Goal: Navigation & Orientation: Find specific page/section

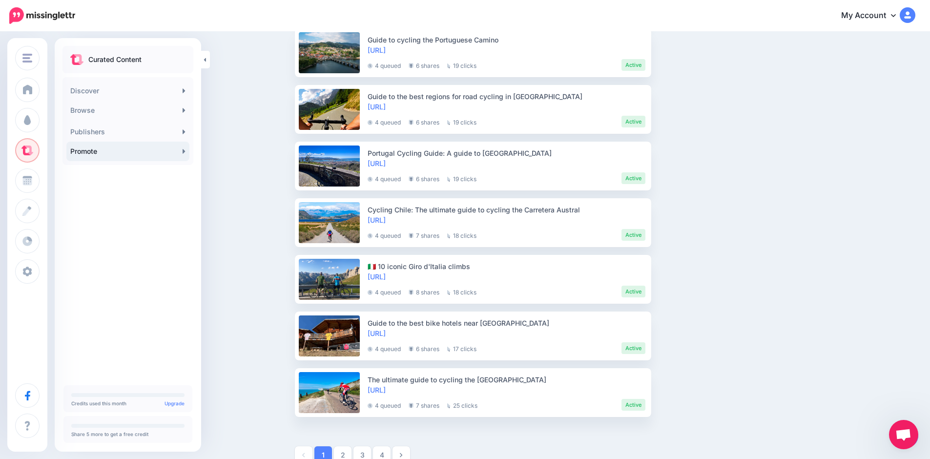
scroll to position [1212, 0]
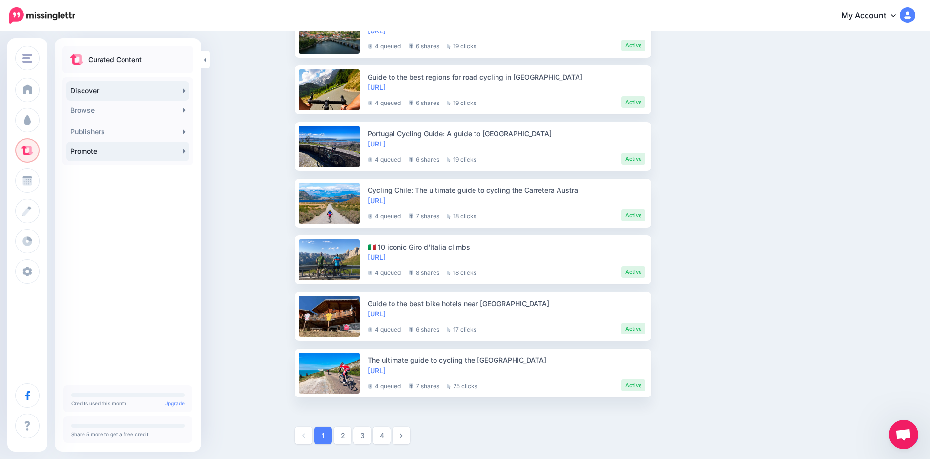
click at [103, 91] on link "Discover" at bounding box center [127, 91] width 123 height 20
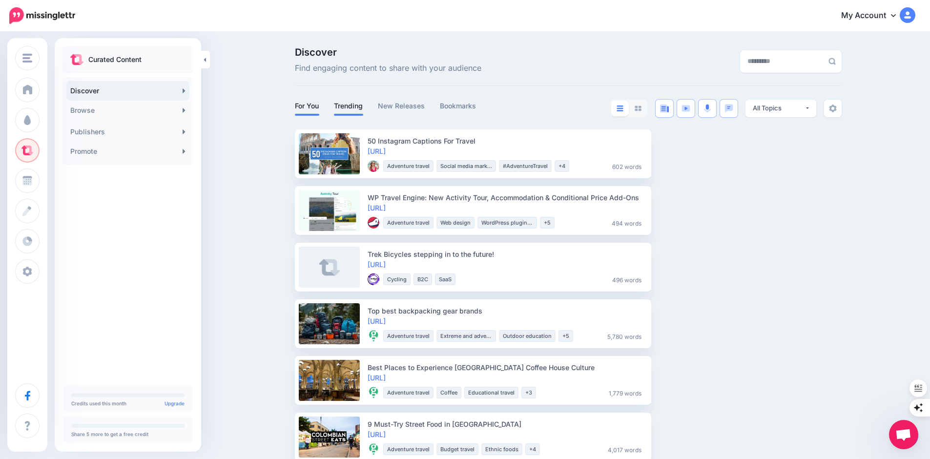
click at [354, 108] on link "Trending" at bounding box center [348, 106] width 29 height 12
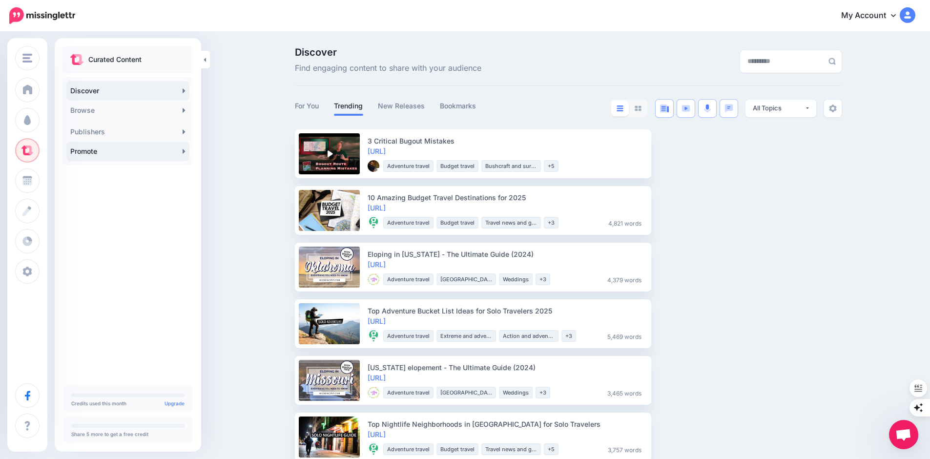
click at [81, 157] on link "Promote" at bounding box center [127, 151] width 123 height 20
